Goal: Task Accomplishment & Management: Manage account settings

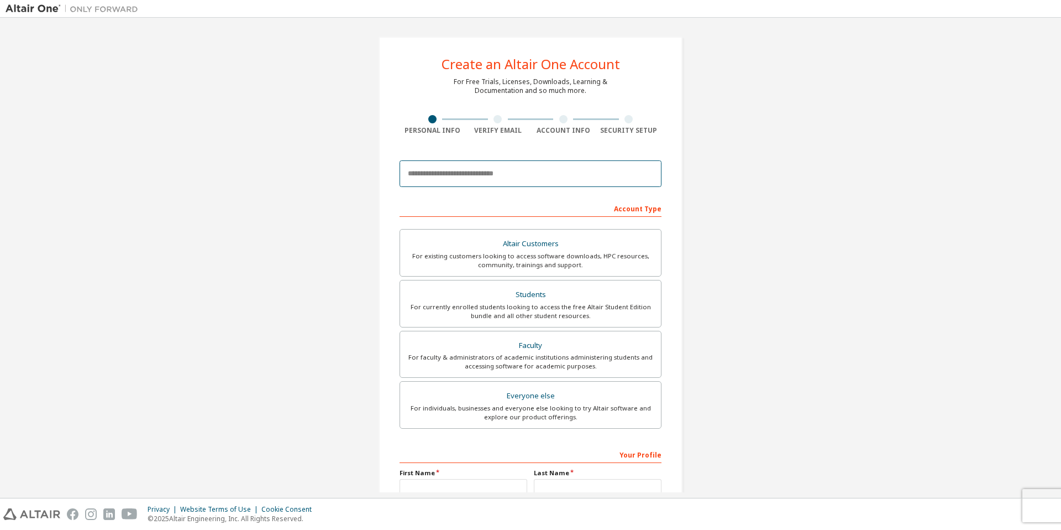
click at [521, 174] on input "email" at bounding box center [531, 173] width 262 height 27
type input "**********"
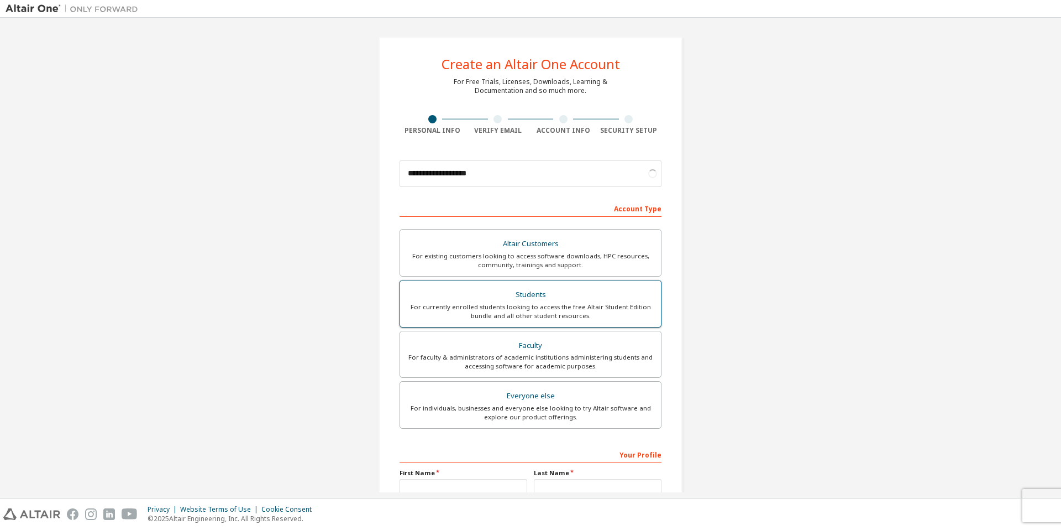
click at [513, 310] on div "For currently enrolled students looking to access the free Altair Student Editi…" at bounding box center [531, 311] width 248 height 18
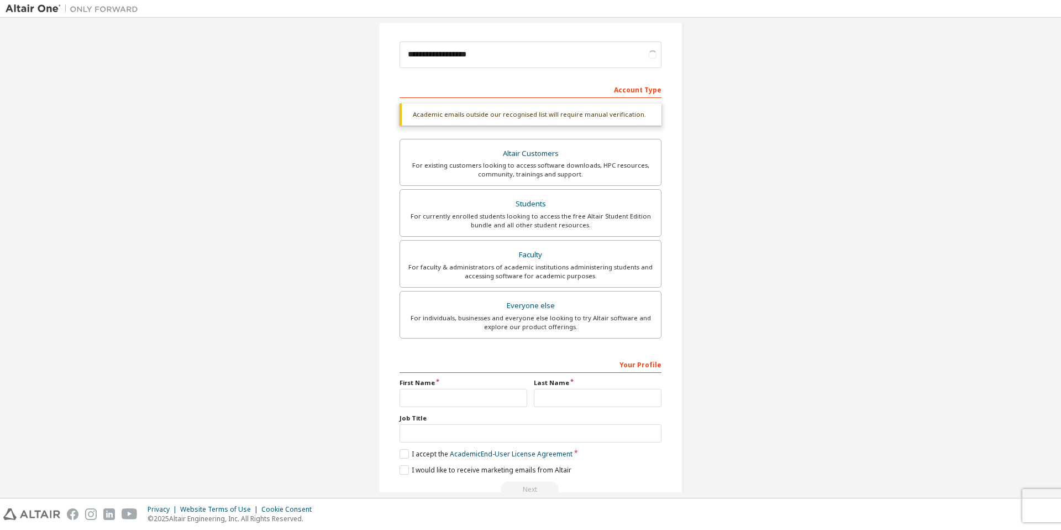
scroll to position [120, 0]
click at [471, 392] on input "text" at bounding box center [464, 396] width 128 height 18
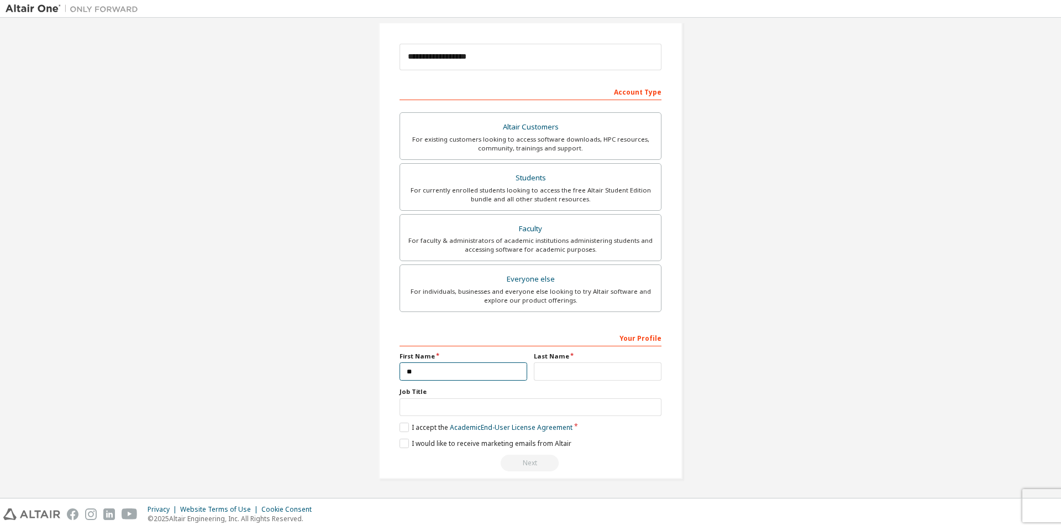
scroll to position [117, 0]
type input "*******"
type input "**********"
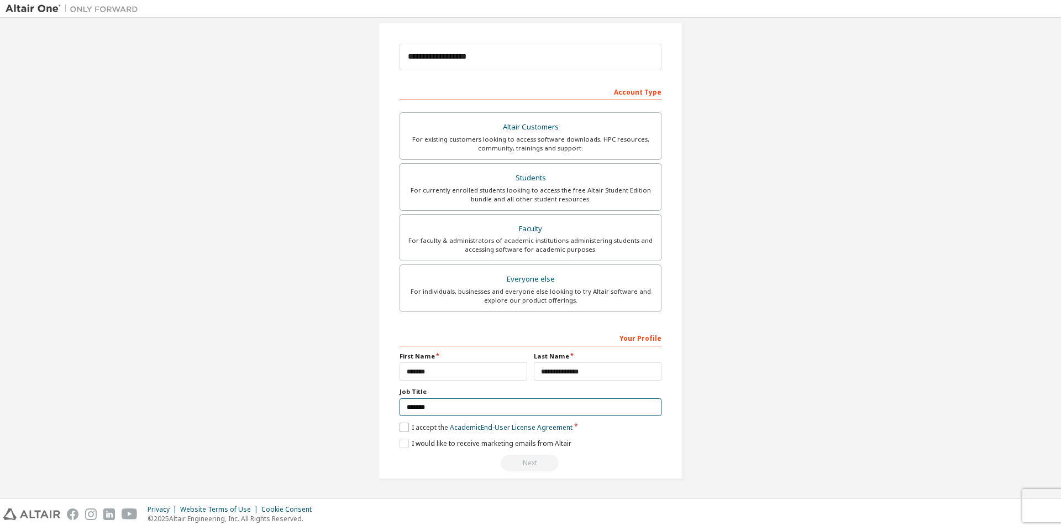
type input "*******"
click at [403, 427] on label "I accept the Academic End-User License Agreement" at bounding box center [486, 426] width 173 height 9
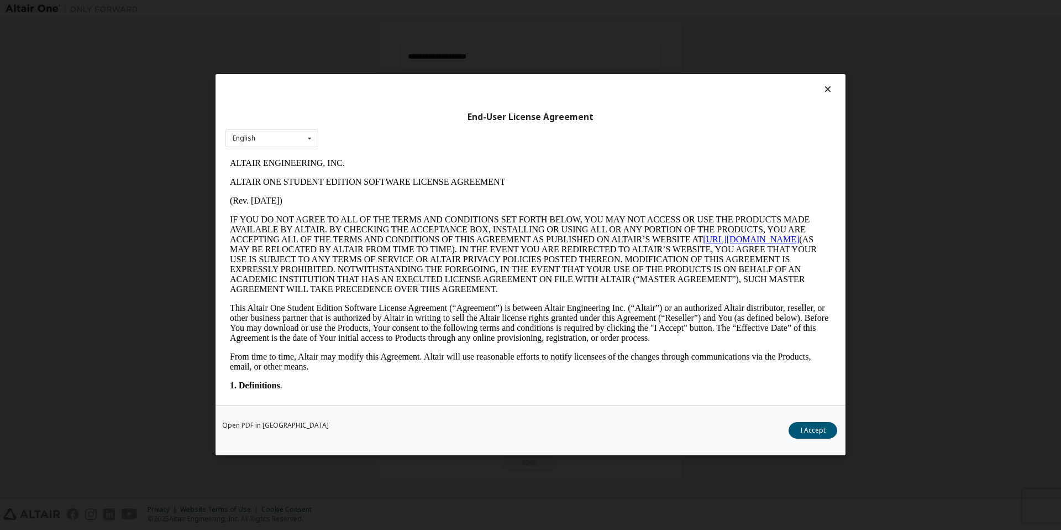
scroll to position [0, 0]
click at [295, 144] on div "English English" at bounding box center [272, 138] width 93 height 18
drag, startPoint x: 302, startPoint y: 139, endPoint x: 302, endPoint y: 145, distance: 6.6
click at [301, 141] on div "English English" at bounding box center [272, 138] width 93 height 18
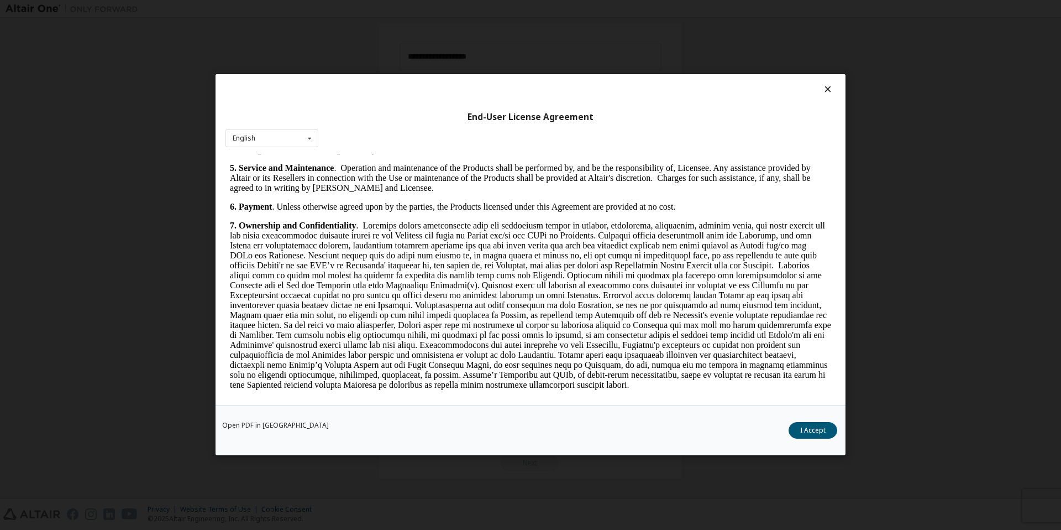
scroll to position [965, 0]
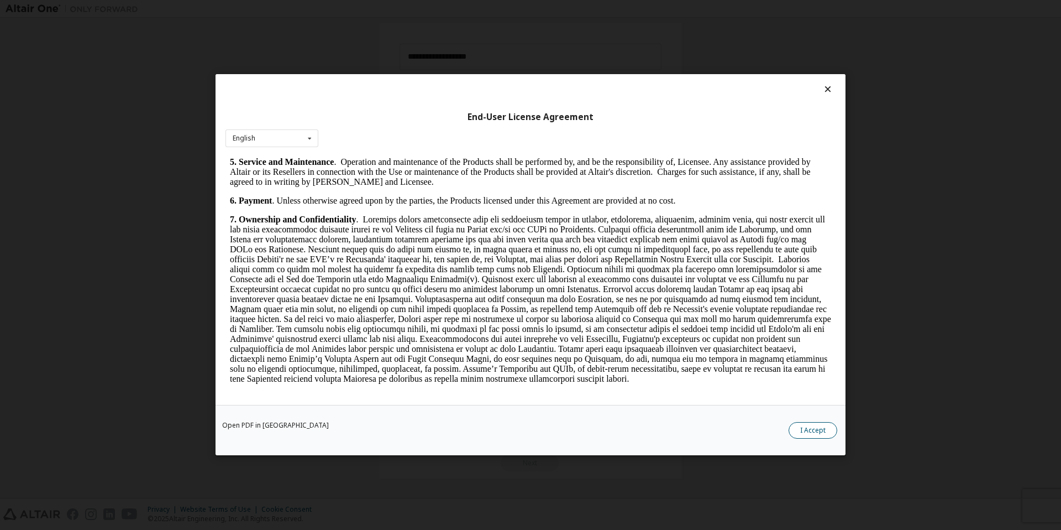
click at [806, 426] on button "I Accept" at bounding box center [813, 430] width 49 height 17
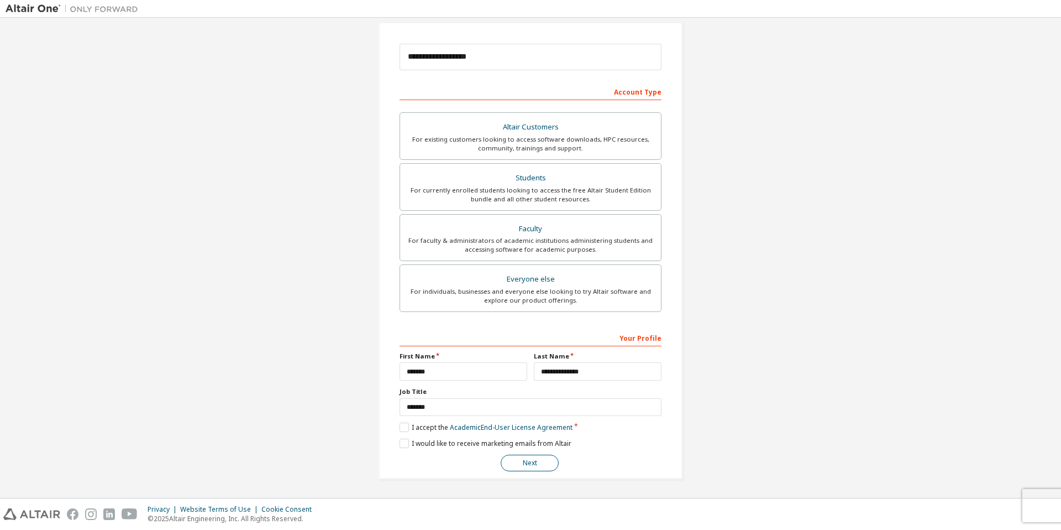
click at [531, 466] on button "Next" at bounding box center [530, 462] width 58 height 17
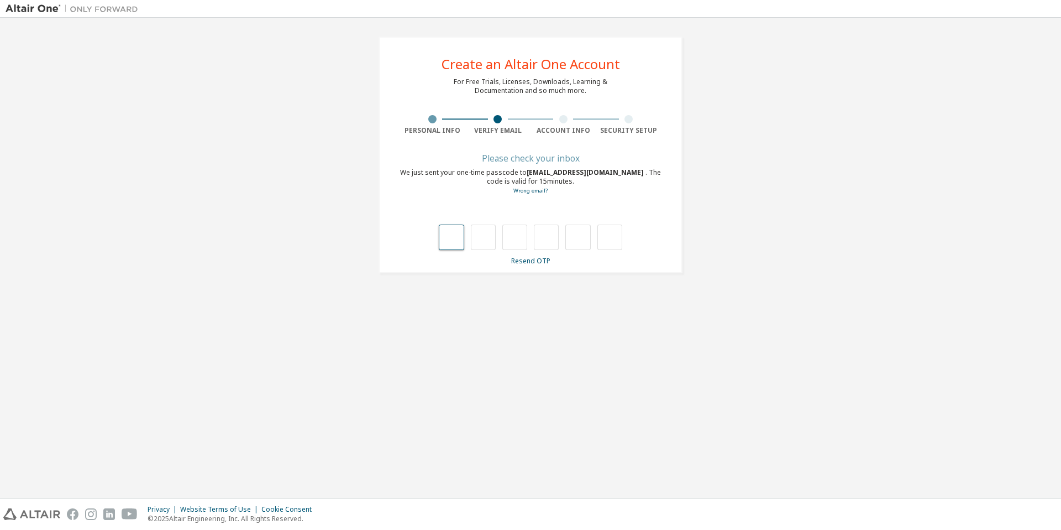
type input "*"
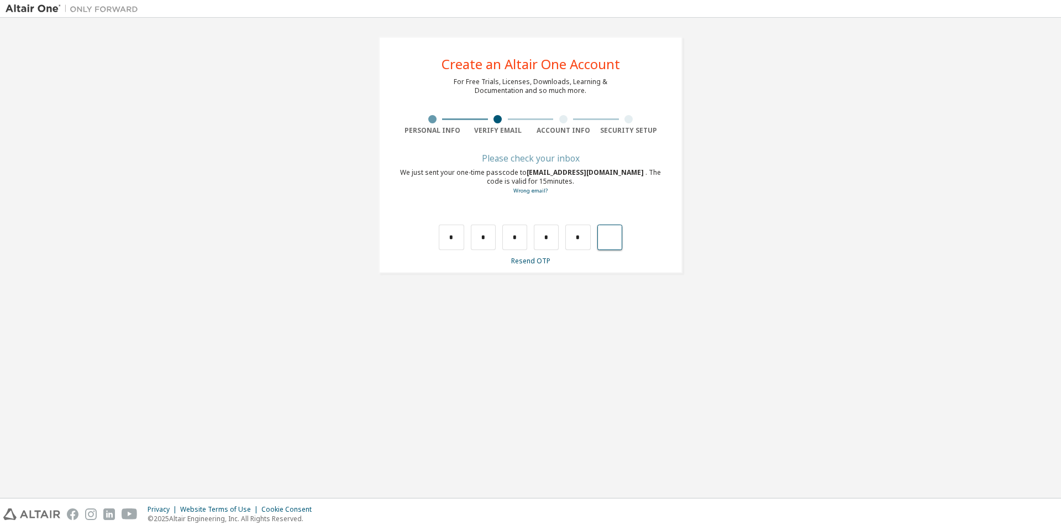
type input "*"
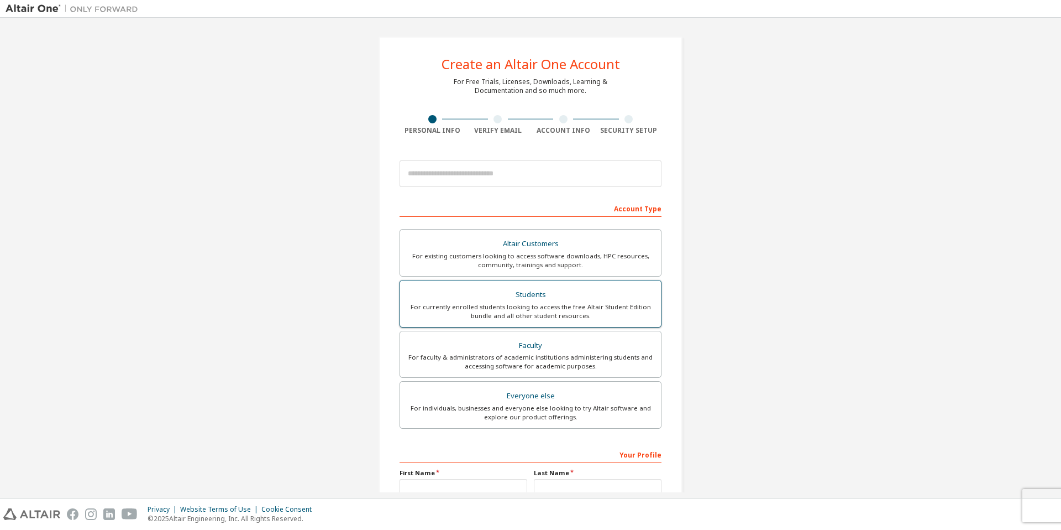
scroll to position [117, 0]
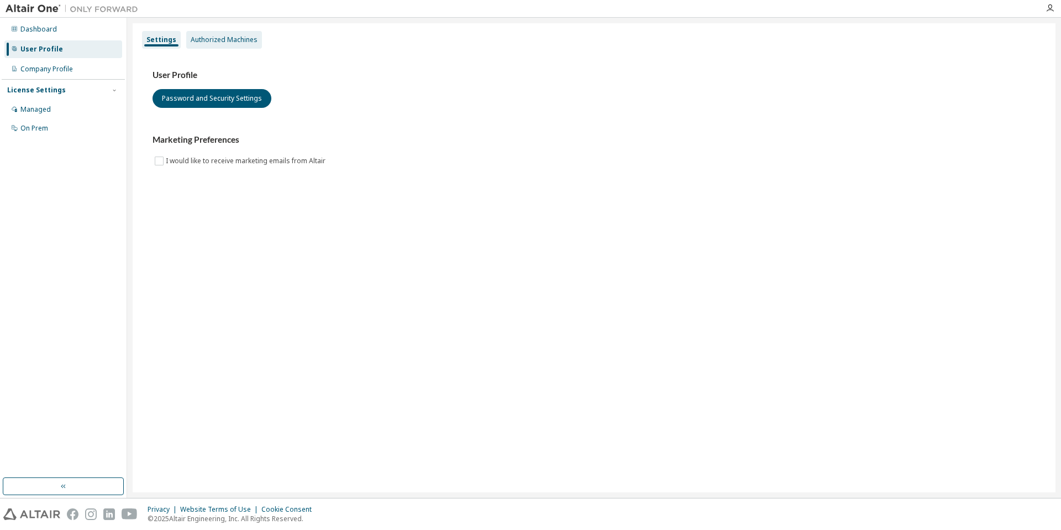
click at [213, 33] on div "Authorized Machines" at bounding box center [224, 40] width 76 height 18
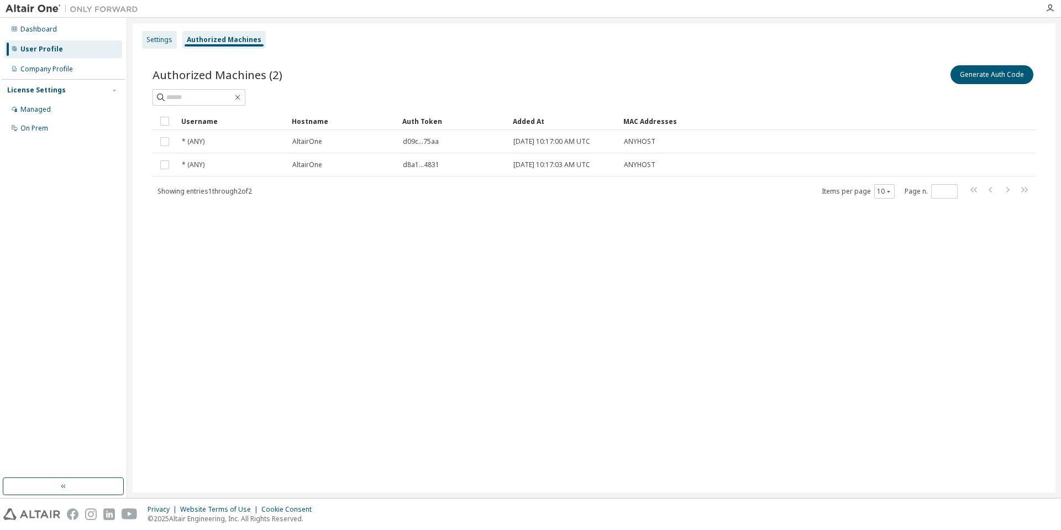
click at [156, 35] on div "Settings" at bounding box center [159, 39] width 26 height 9
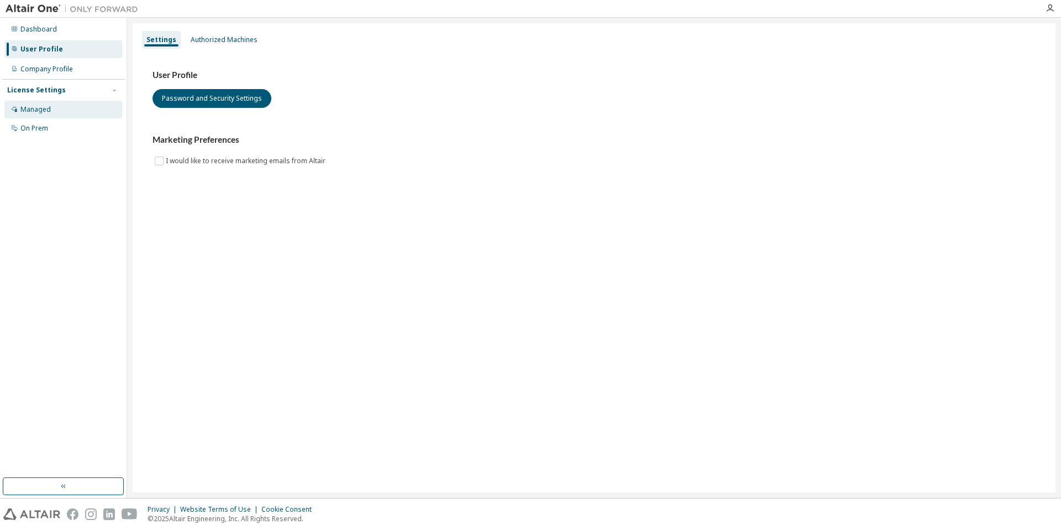
click at [46, 112] on div "Managed" at bounding box center [35, 109] width 30 height 9
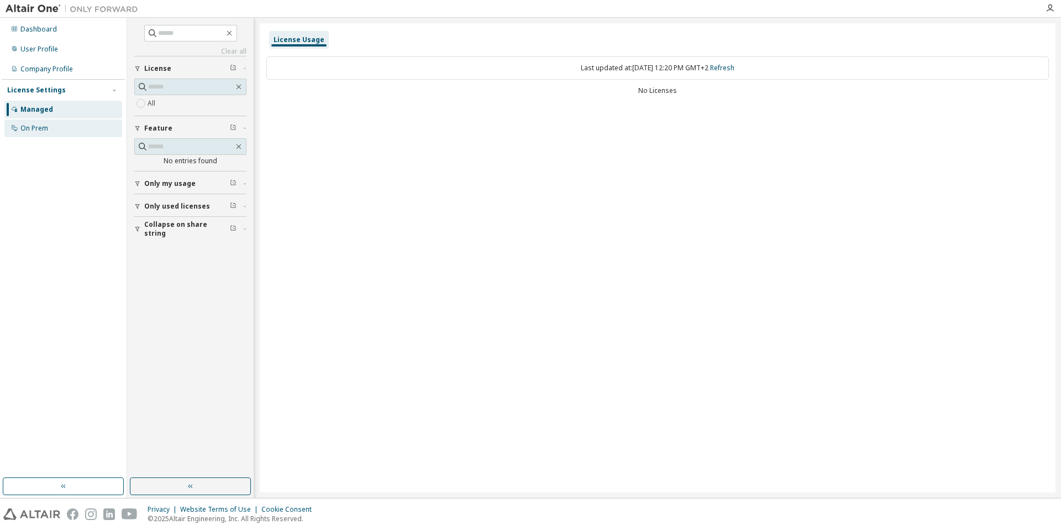
click at [56, 125] on div "On Prem" at bounding box center [63, 128] width 118 height 18
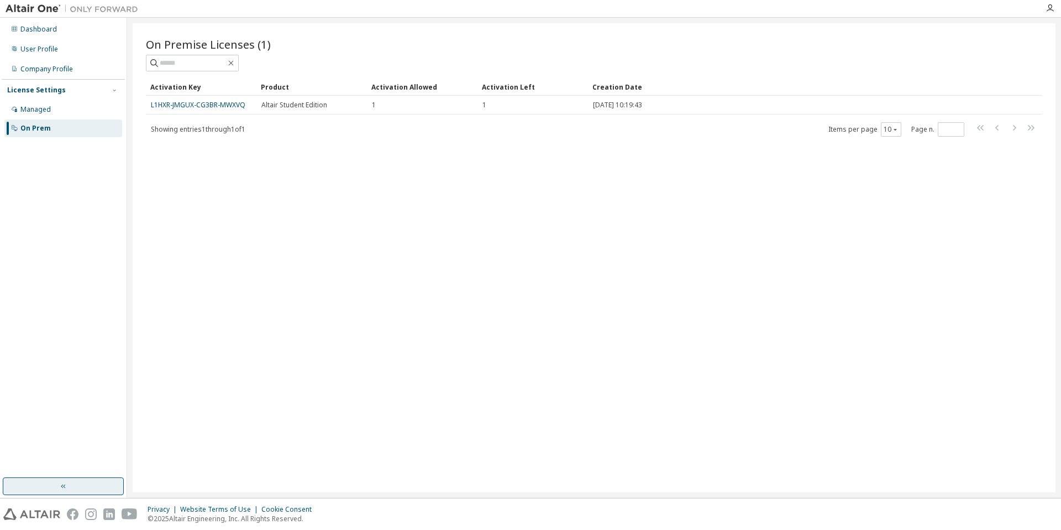
click at [60, 489] on icon "button" at bounding box center [63, 485] width 9 height 9
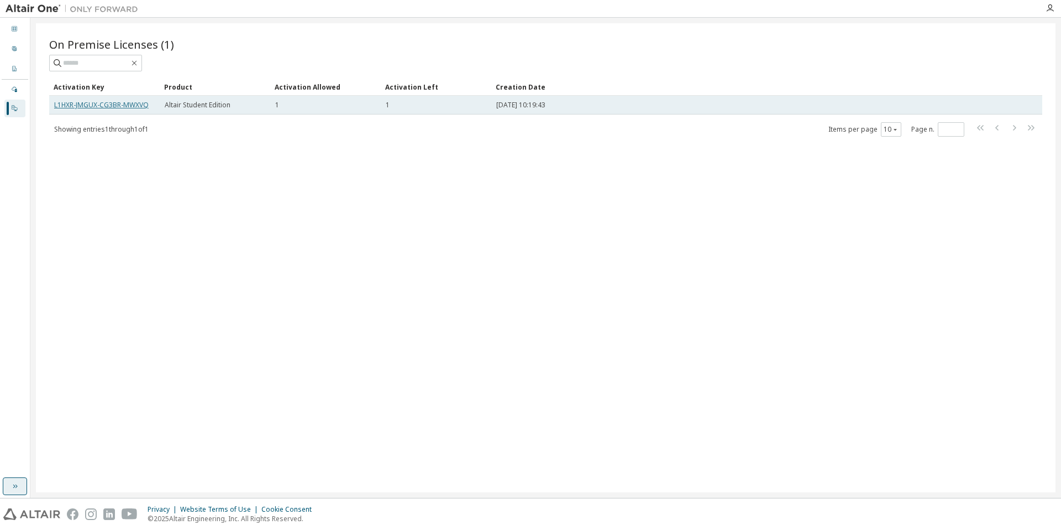
click at [65, 102] on link "L1HXR-JMGUX-CG3BR-MWXVQ" at bounding box center [101, 104] width 95 height 9
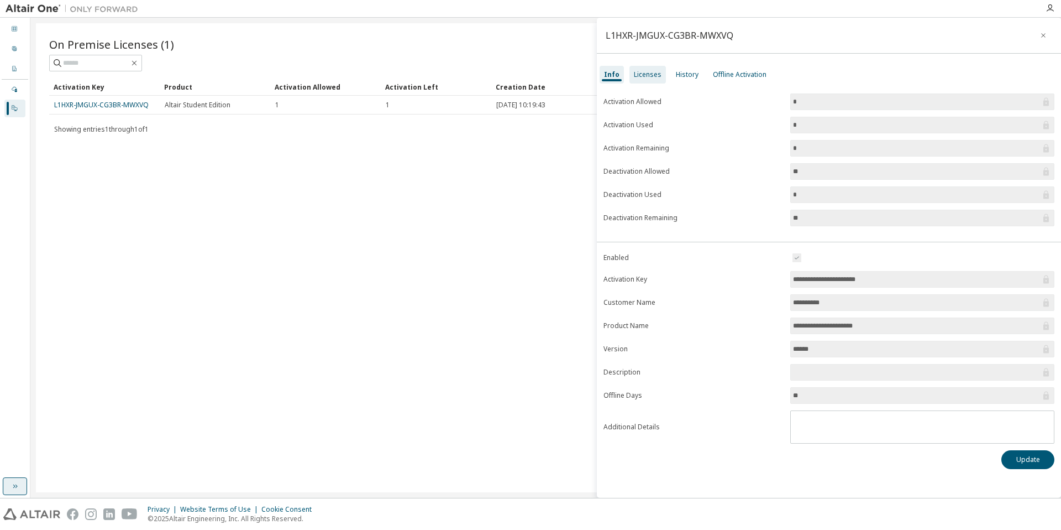
click at [648, 77] on div "Licenses" at bounding box center [648, 74] width 28 height 9
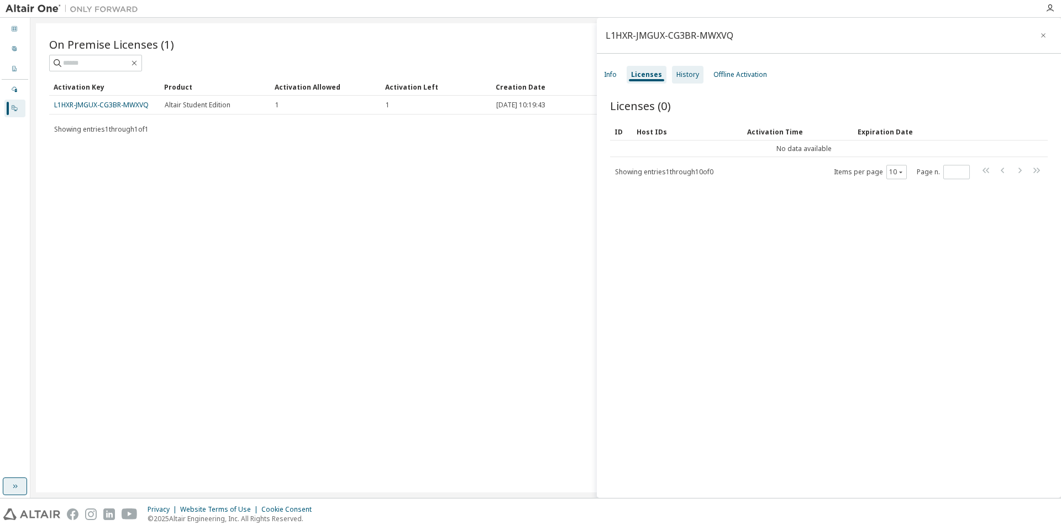
click at [693, 76] on div "History" at bounding box center [688, 74] width 23 height 9
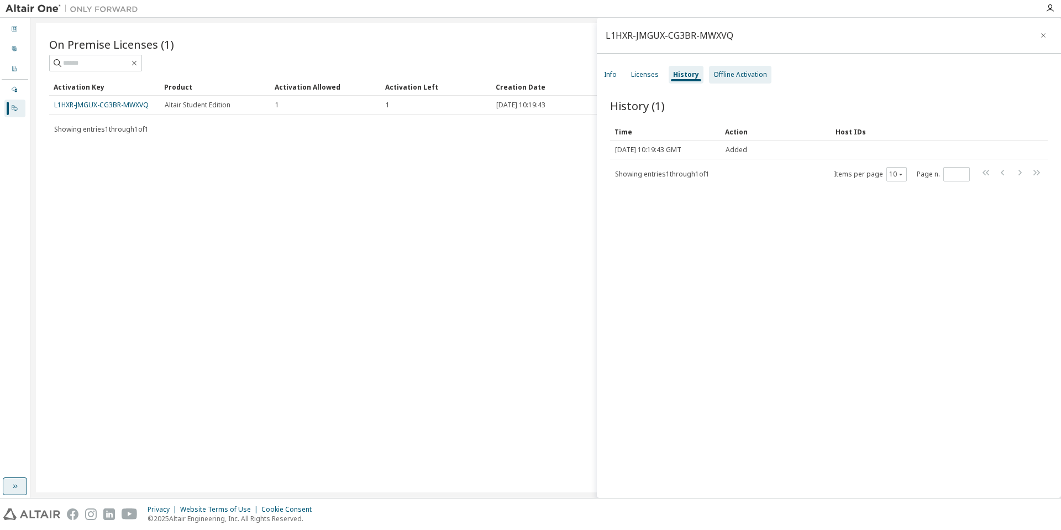
click at [740, 75] on div "Offline Activation" at bounding box center [741, 74] width 54 height 9
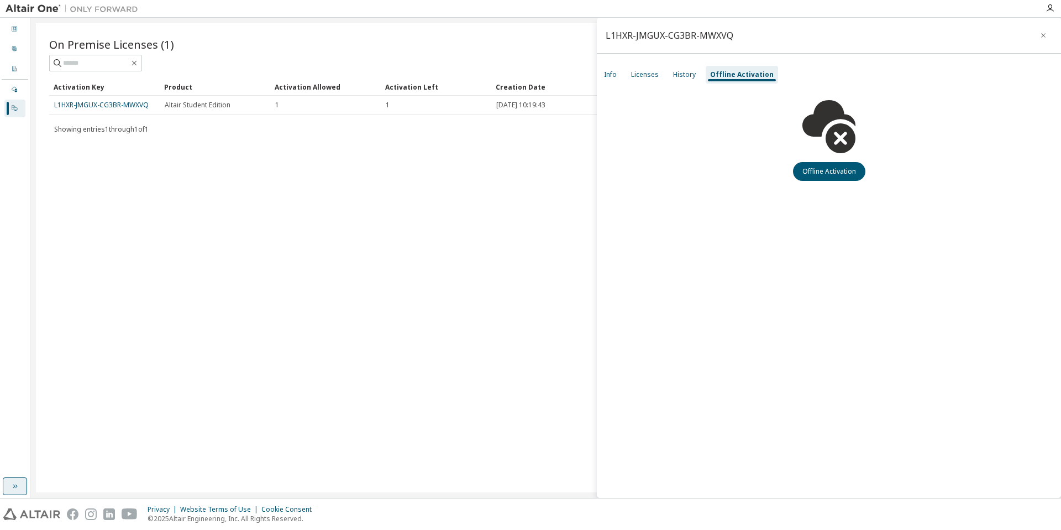
click at [707, 75] on div "Offline Activation" at bounding box center [742, 75] width 72 height 18
click at [686, 75] on div "History" at bounding box center [684, 74] width 23 height 9
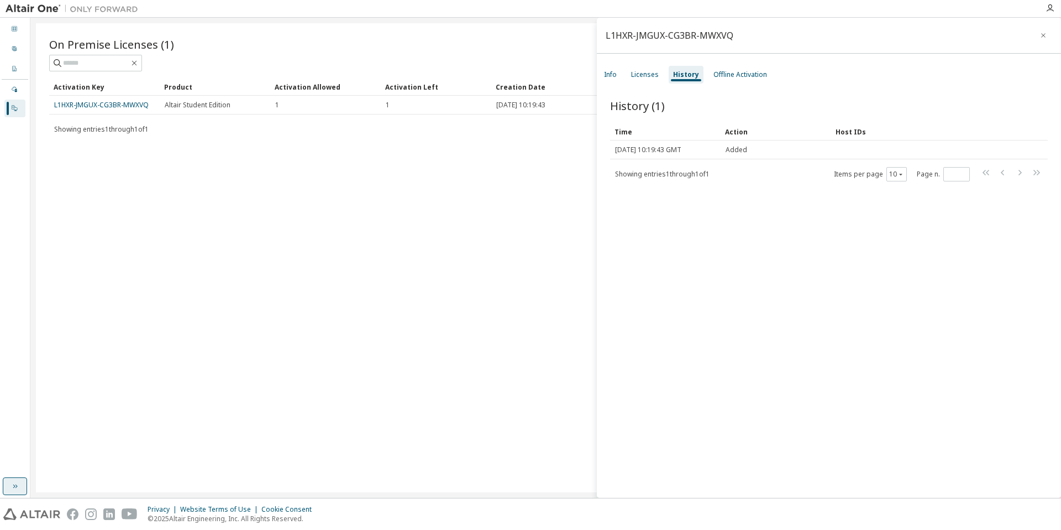
click at [12, 134] on div "Dashboard User Profile Company Profile License Settings Managed On Prem" at bounding box center [15, 247] width 27 height 457
click at [20, 91] on div "Managed" at bounding box center [14, 90] width 21 height 18
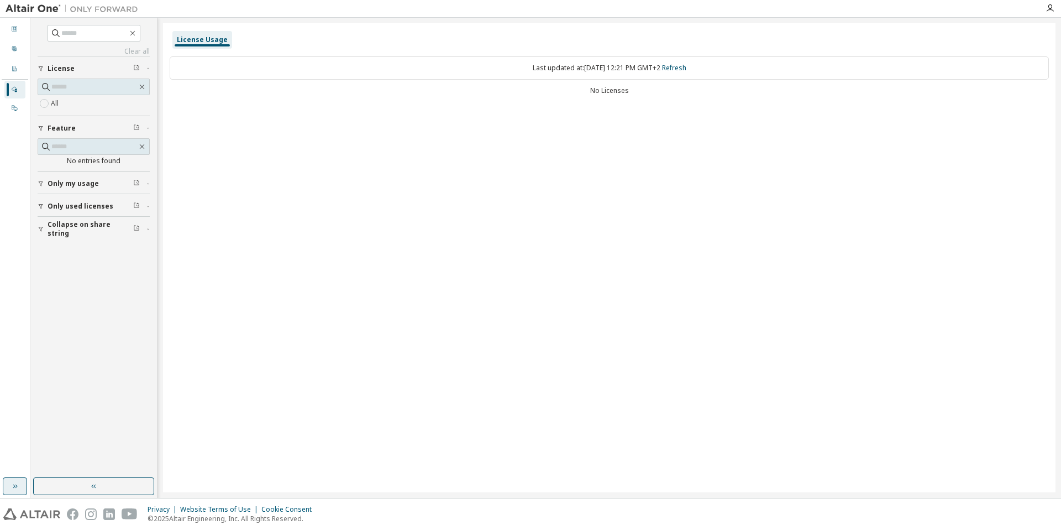
click at [42, 182] on icon "button" at bounding box center [41, 183] width 7 height 7
click at [13, 69] on icon at bounding box center [14, 69] width 4 height 6
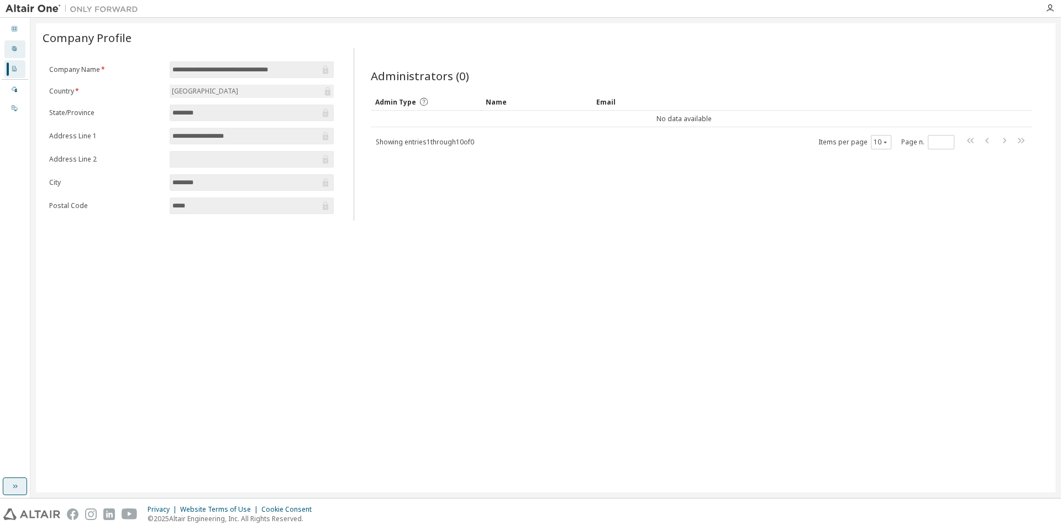
click at [15, 50] on icon at bounding box center [14, 48] width 4 height 4
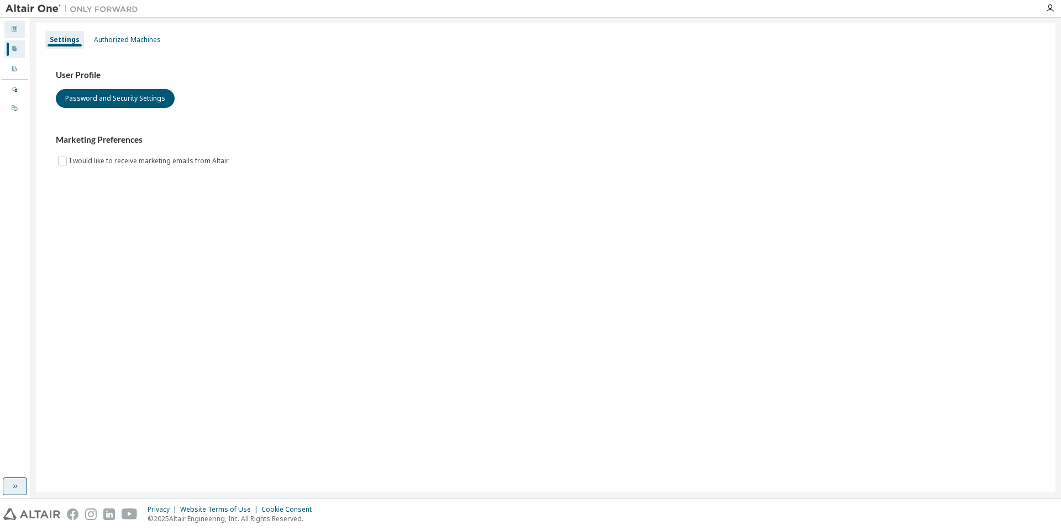
click at [13, 31] on icon at bounding box center [14, 28] width 7 height 7
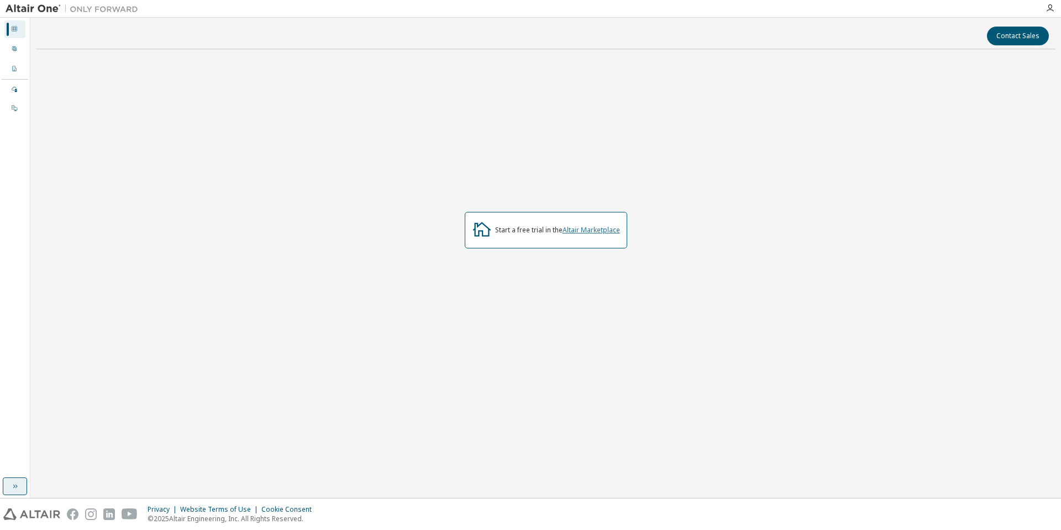
click at [572, 228] on link "Altair Marketplace" at bounding box center [591, 229] width 57 height 9
